Goal: Information Seeking & Learning: Learn about a topic

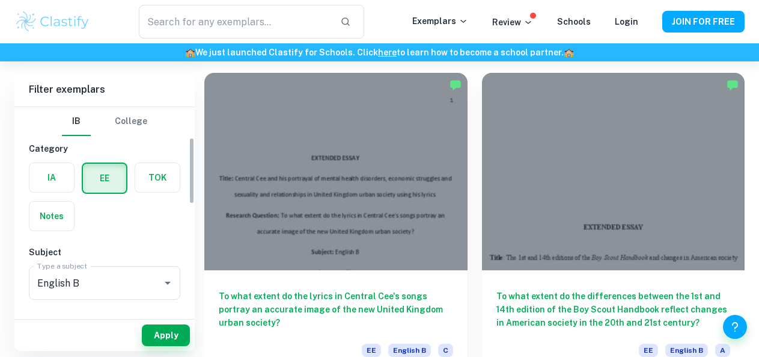
scroll to position [200, 0]
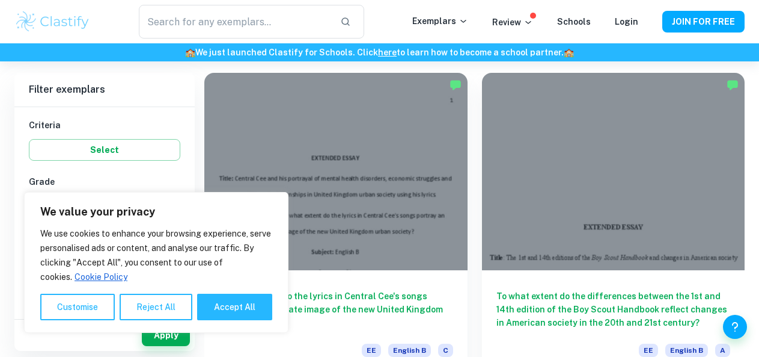
click at [242, 302] on button "Accept All" at bounding box center [234, 306] width 75 height 26
checkbox input "true"
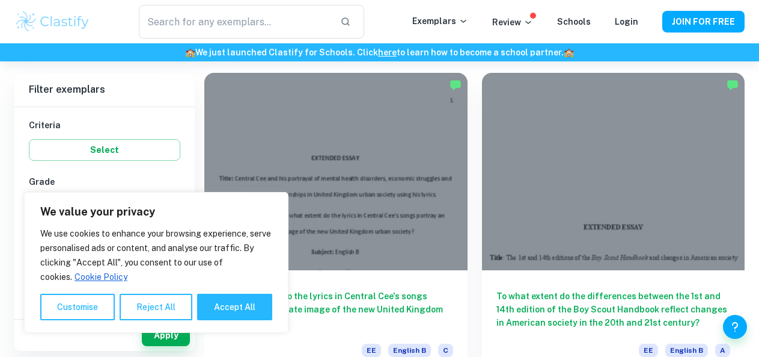
checkbox input "true"
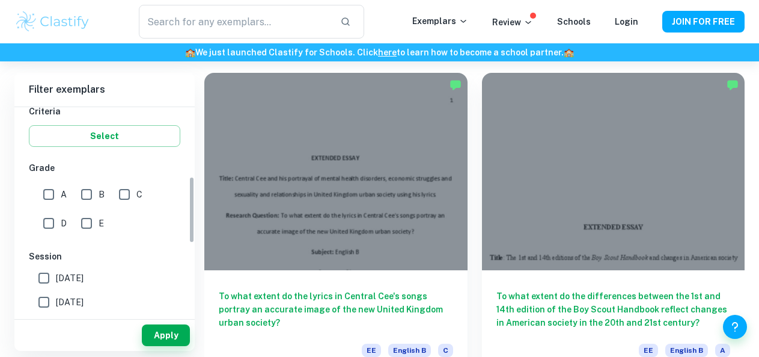
scroll to position [213, 0]
click at [76, 284] on span "[DATE]" at bounding box center [70, 278] width 28 height 13
click at [56, 284] on input "[DATE]" at bounding box center [44, 278] width 24 height 24
click at [75, 275] on span "[DATE]" at bounding box center [70, 278] width 28 height 13
click at [56, 275] on input "[DATE]" at bounding box center [44, 278] width 24 height 24
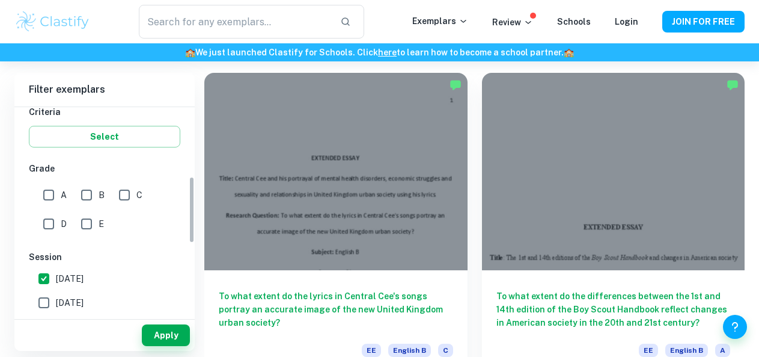
checkbox input "false"
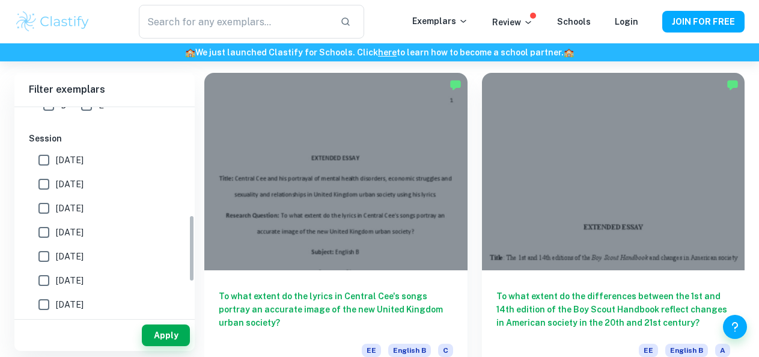
scroll to position [333, 0]
click at [46, 208] on input "[DATE]" at bounding box center [44, 207] width 24 height 24
checkbox input "true"
click at [49, 182] on input "[DATE]" at bounding box center [44, 183] width 24 height 24
checkbox input "true"
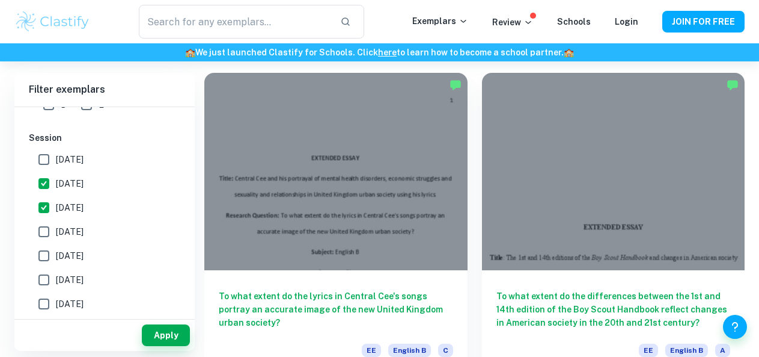
click at [48, 232] on input "[DATE]" at bounding box center [44, 231] width 24 height 24
checkbox input "true"
click at [46, 268] on input "[DATE]" at bounding box center [44, 280] width 24 height 24
checkbox input "true"
click at [43, 248] on input "[DATE]" at bounding box center [44, 256] width 24 height 24
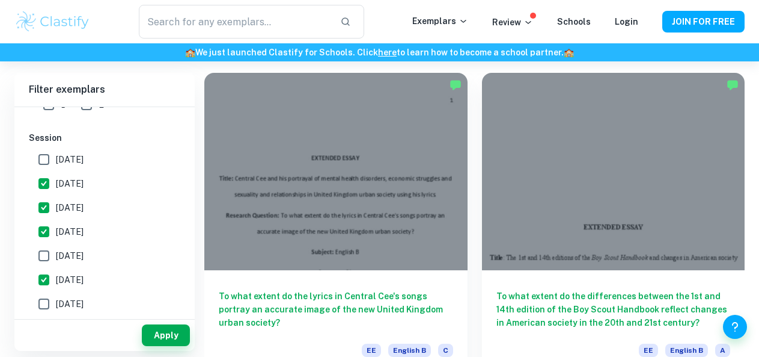
checkbox input "true"
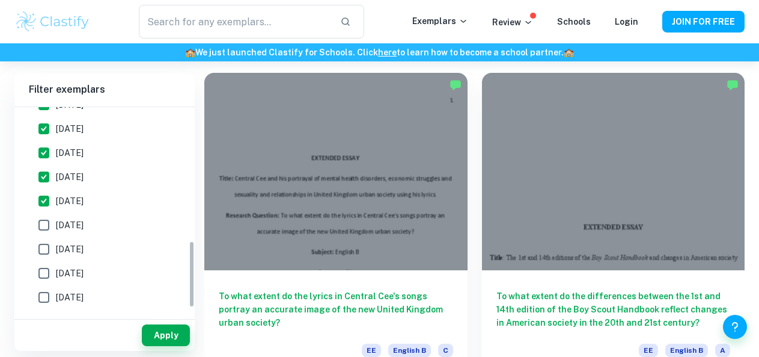
scroll to position [412, 0]
click at [43, 229] on input "[DATE]" at bounding box center [44, 224] width 24 height 24
checkbox input "true"
click at [44, 250] on input "[DATE]" at bounding box center [44, 248] width 24 height 24
checkbox input "true"
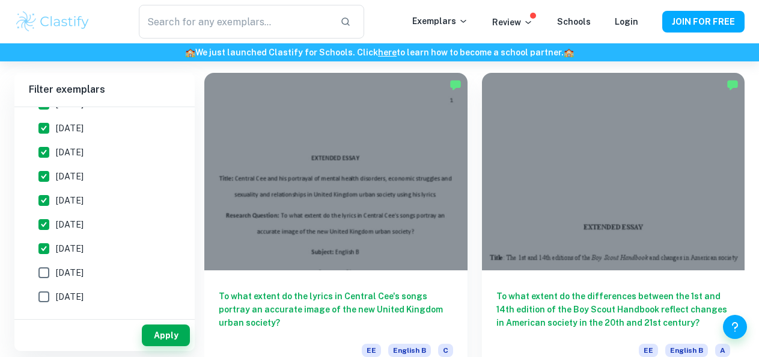
click at [42, 276] on input "[DATE]" at bounding box center [44, 272] width 24 height 24
checkbox input "true"
click at [183, 337] on button "Apply" at bounding box center [166, 335] width 48 height 22
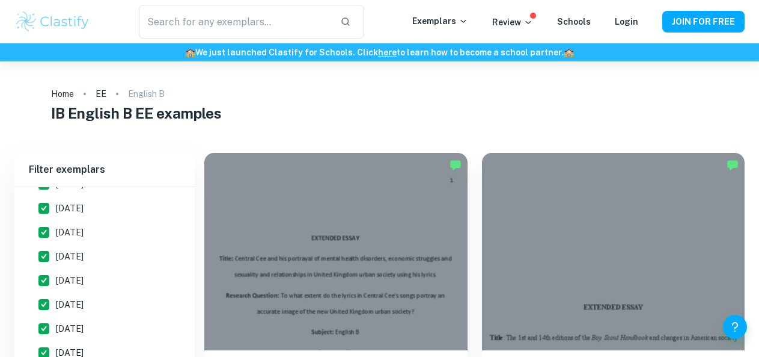
scroll to position [71, 0]
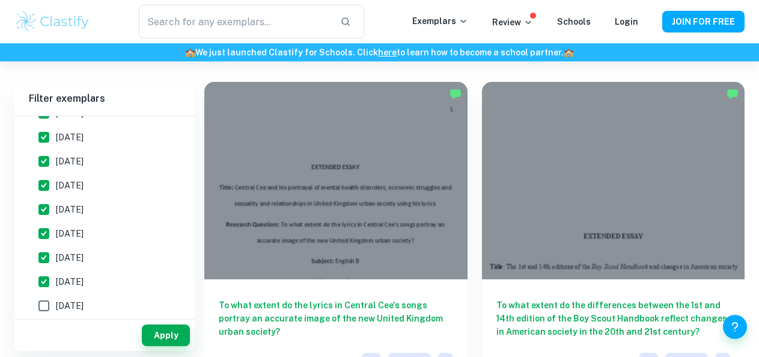
click at [482, 201] on div at bounding box center [613, 180] width 263 height 197
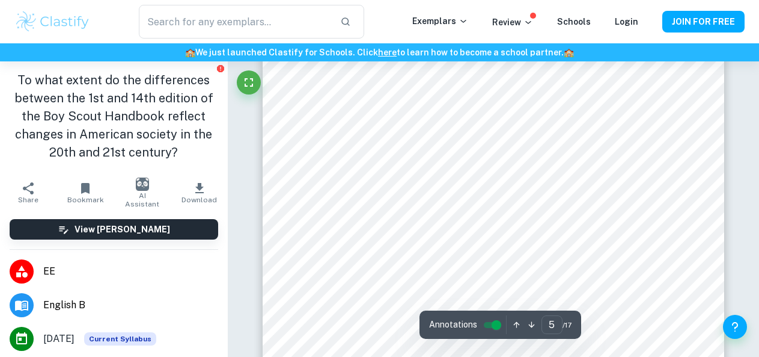
scroll to position [3135, 0]
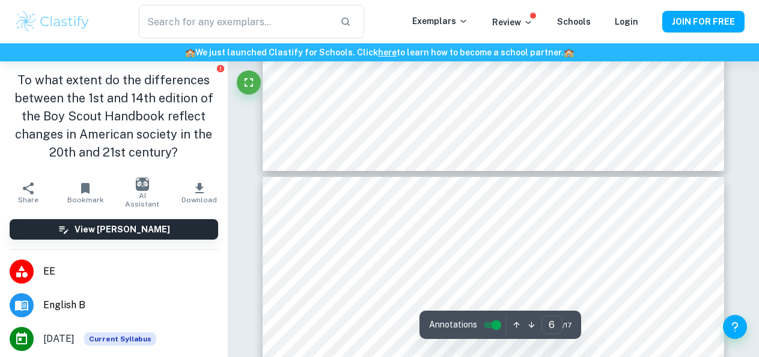
type input "7"
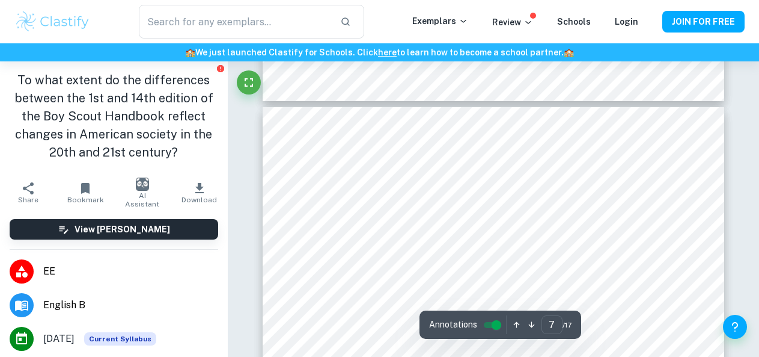
scroll to position [4072, 0]
